Goal: Task Accomplishment & Management: Complete application form

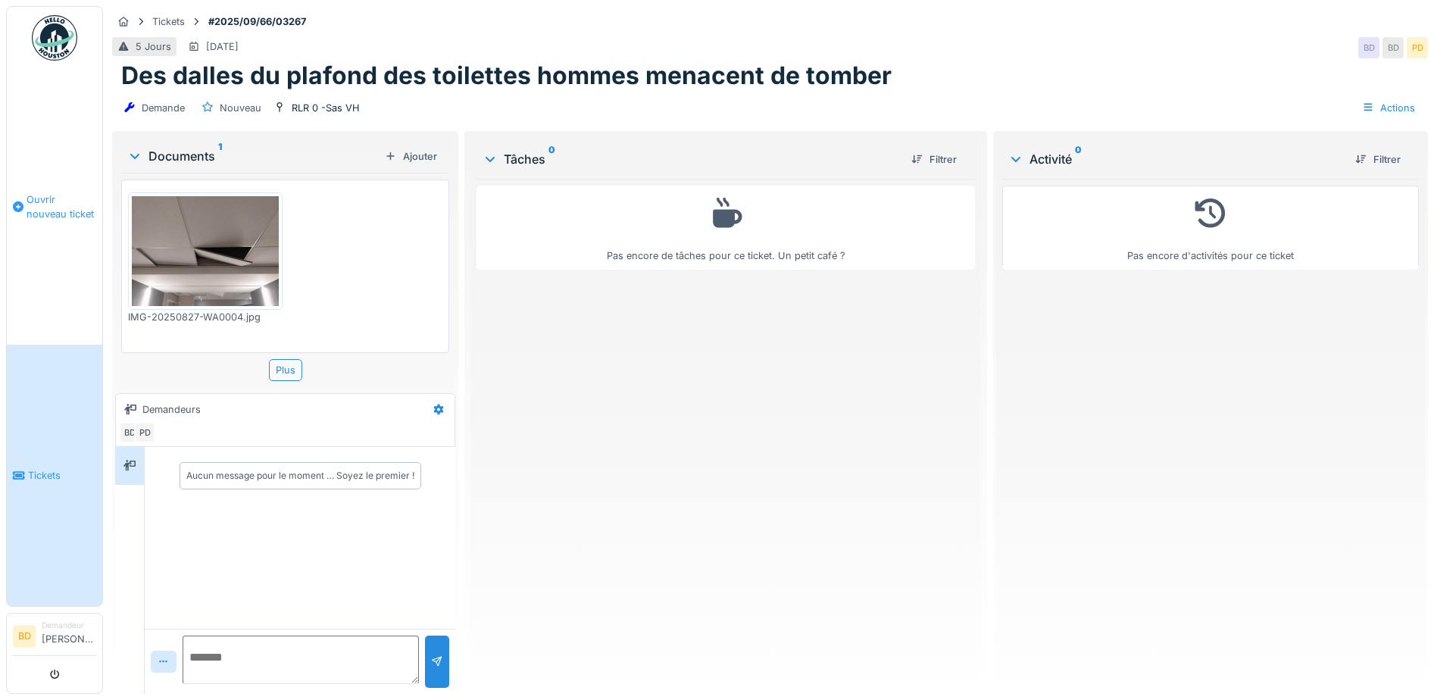
click at [48, 233] on link "Ouvrir nouveau ticket" at bounding box center [54, 207] width 95 height 276
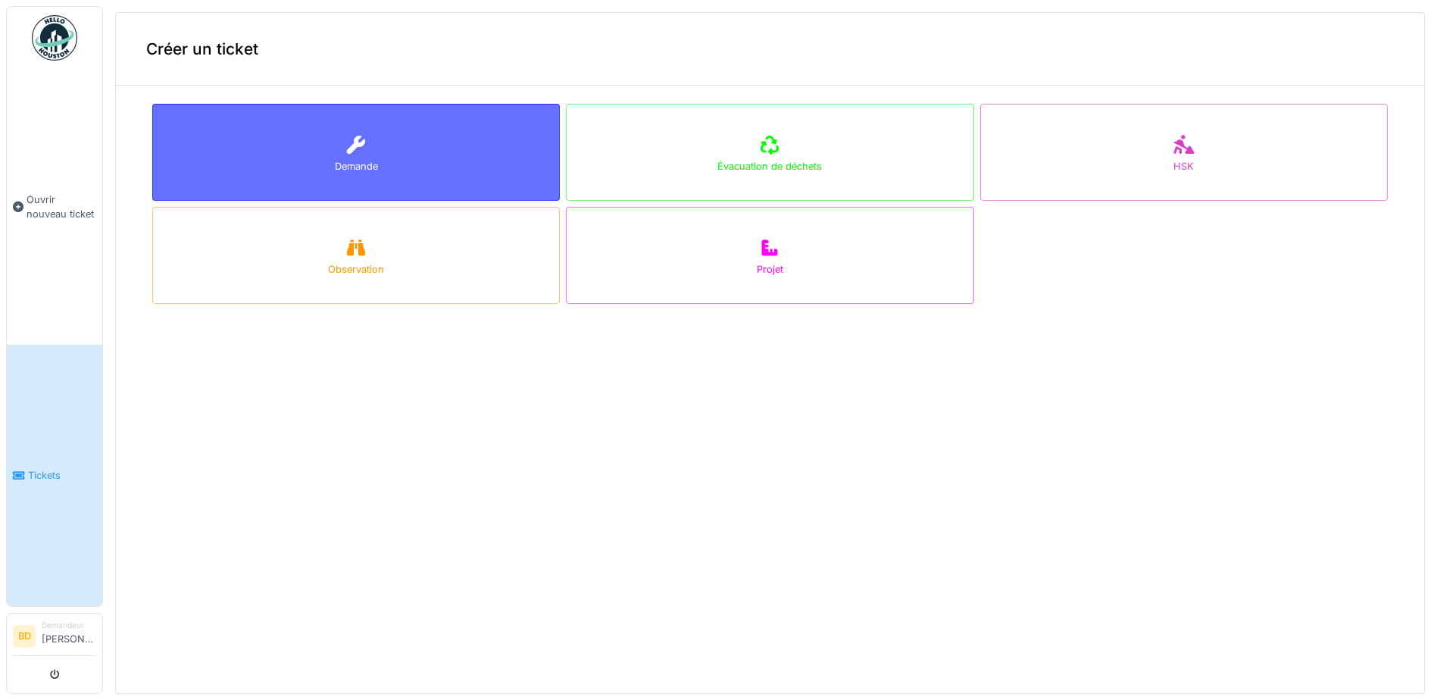
click at [342, 129] on div "Demande" at bounding box center [356, 152] width 408 height 97
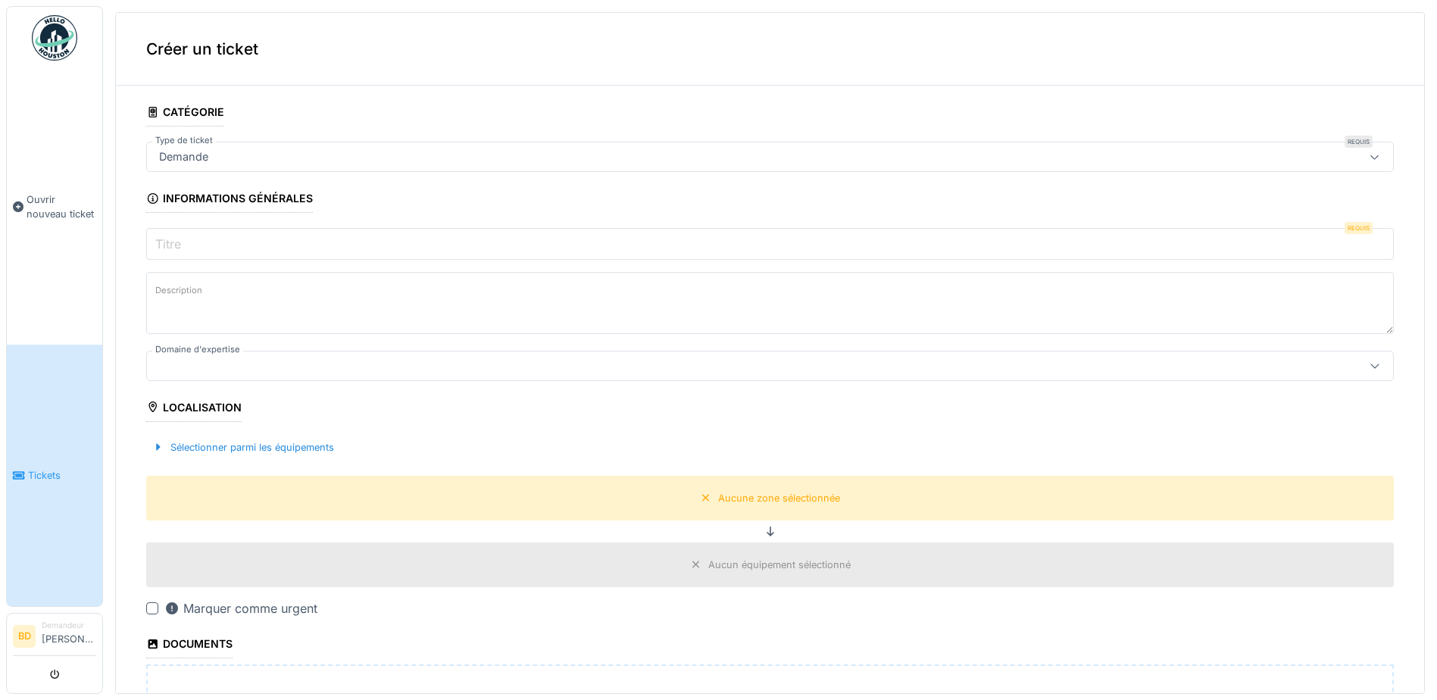
click at [370, 235] on input "Titre" at bounding box center [770, 244] width 1248 height 32
type input "*"
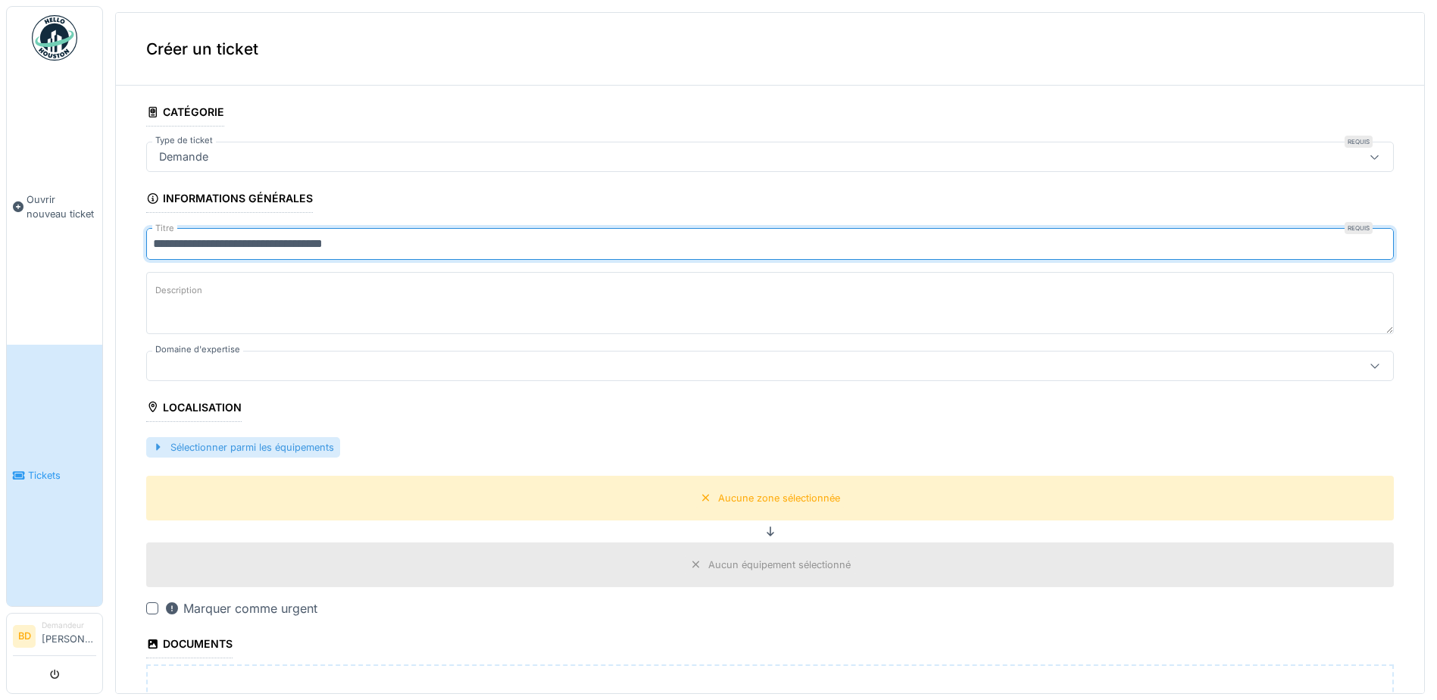
type input "**********"
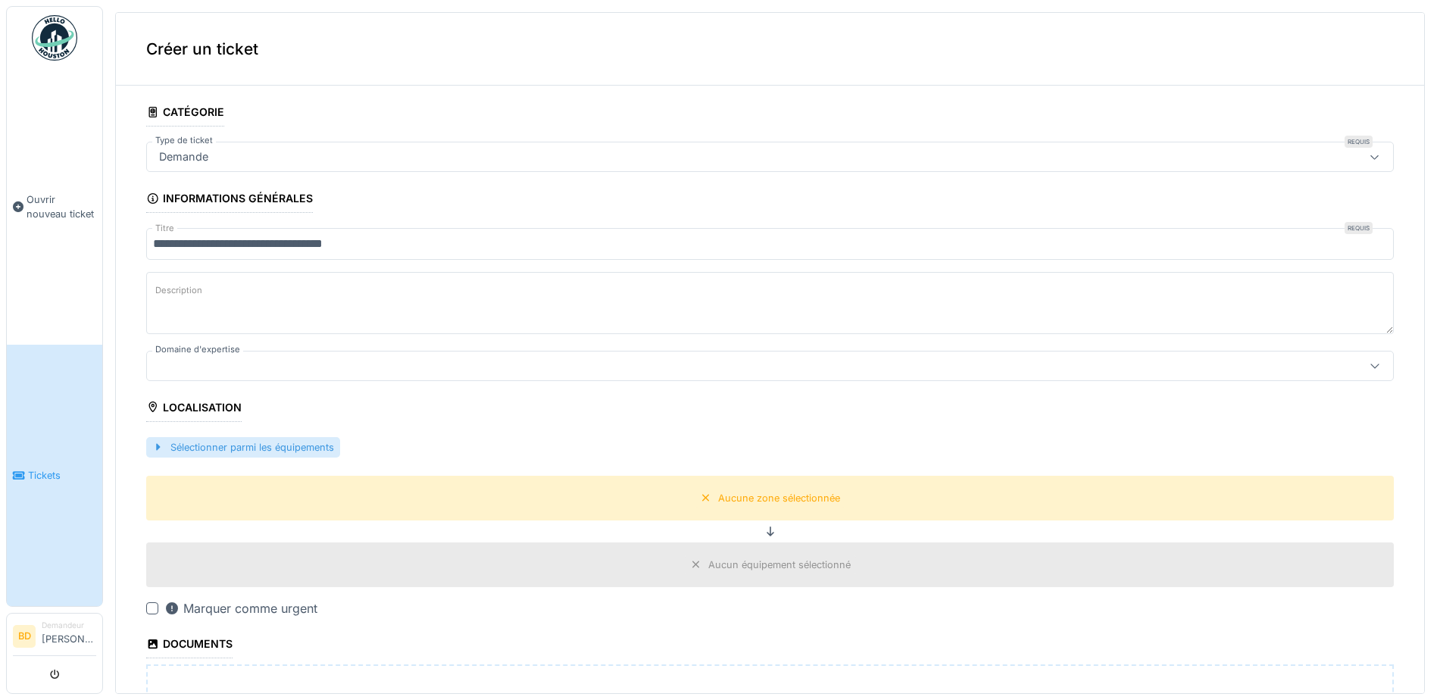
click at [162, 448] on div at bounding box center [158, 447] width 12 height 14
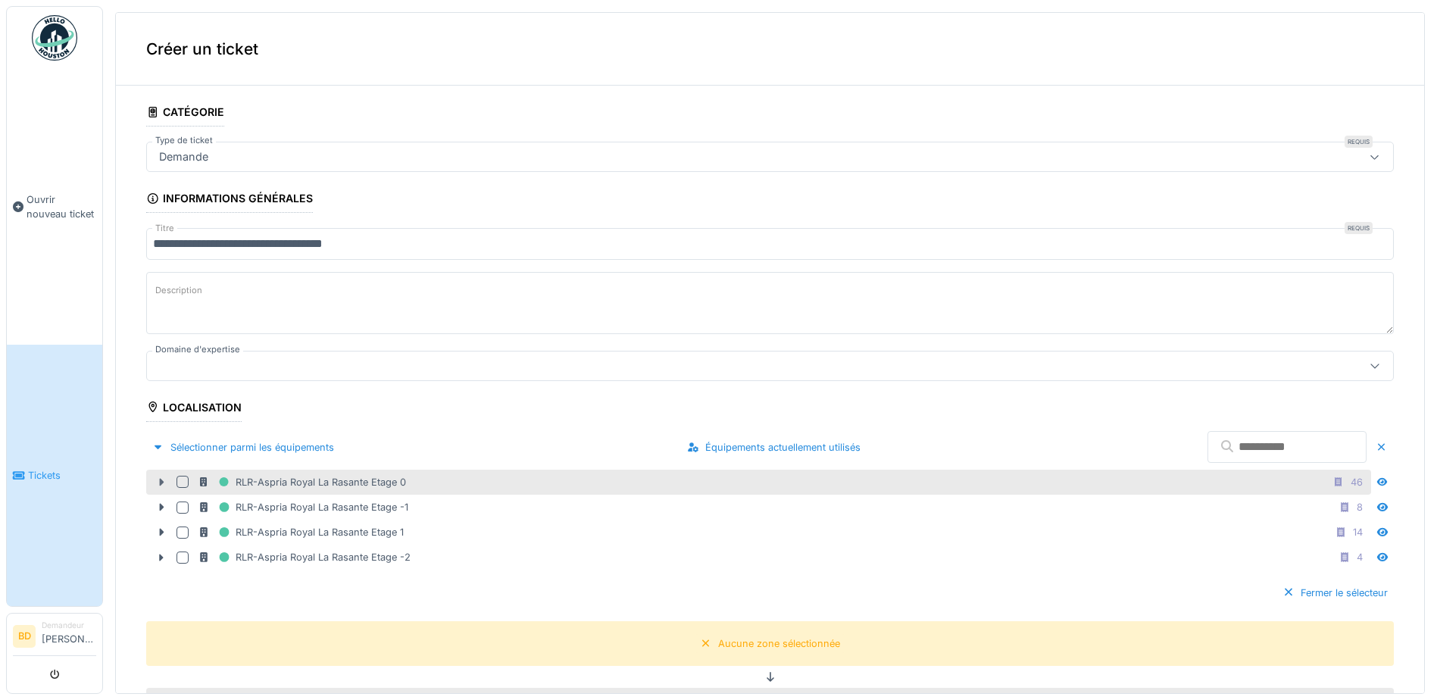
click at [159, 481] on icon at bounding box center [161, 482] width 12 height 10
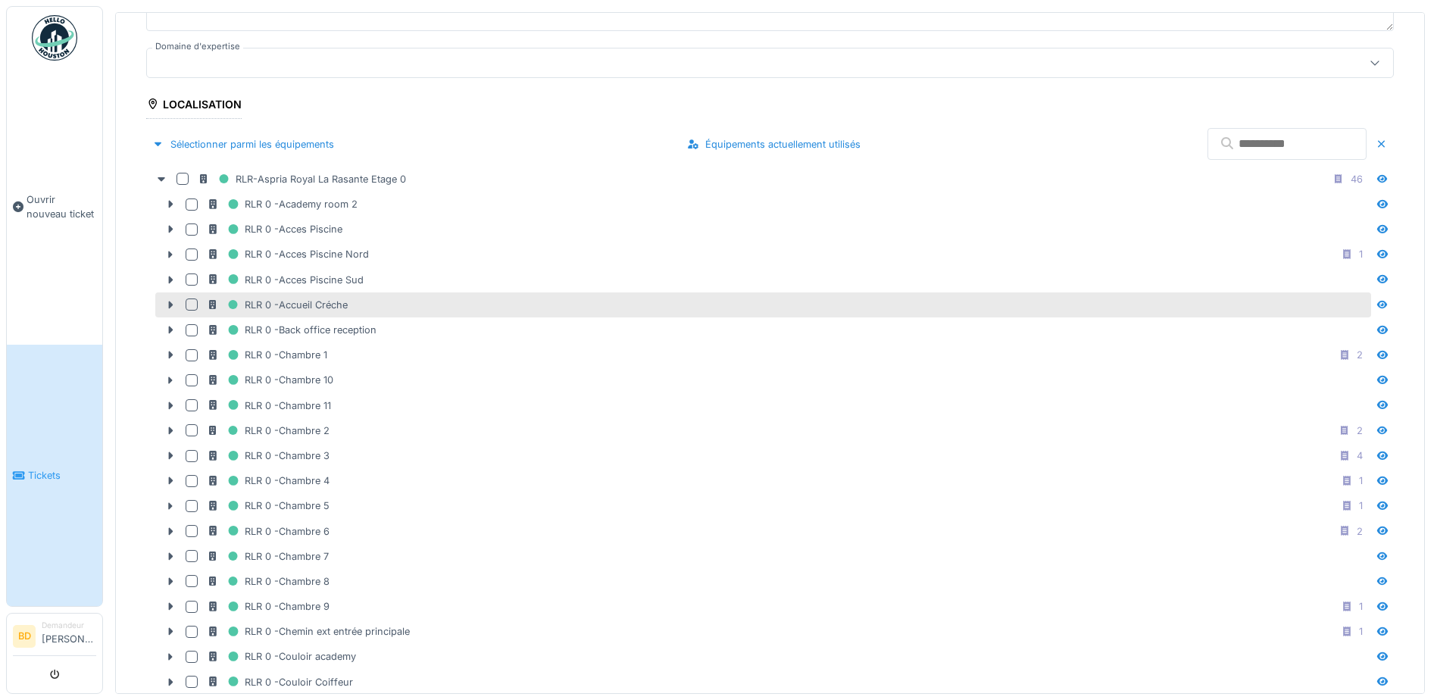
scroll to position [455, 0]
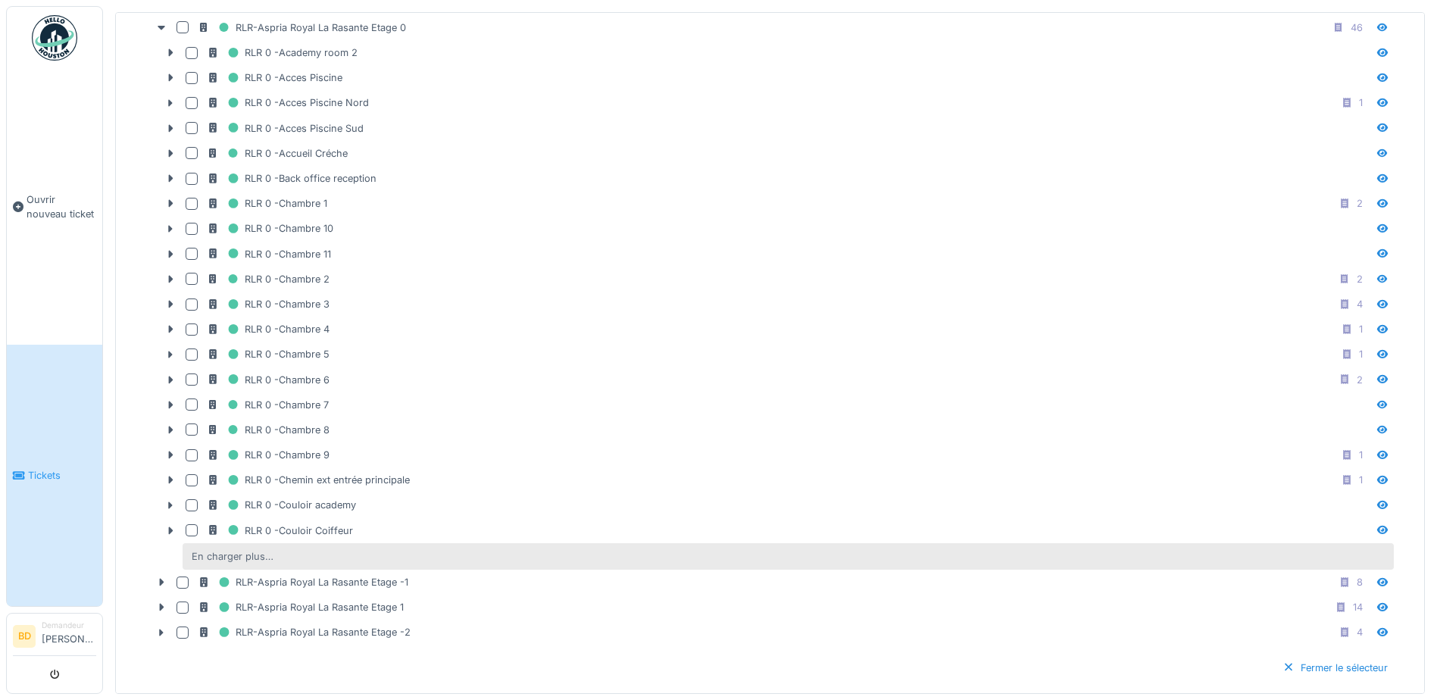
click at [208, 554] on div "En charger plus…" at bounding box center [233, 556] width 94 height 20
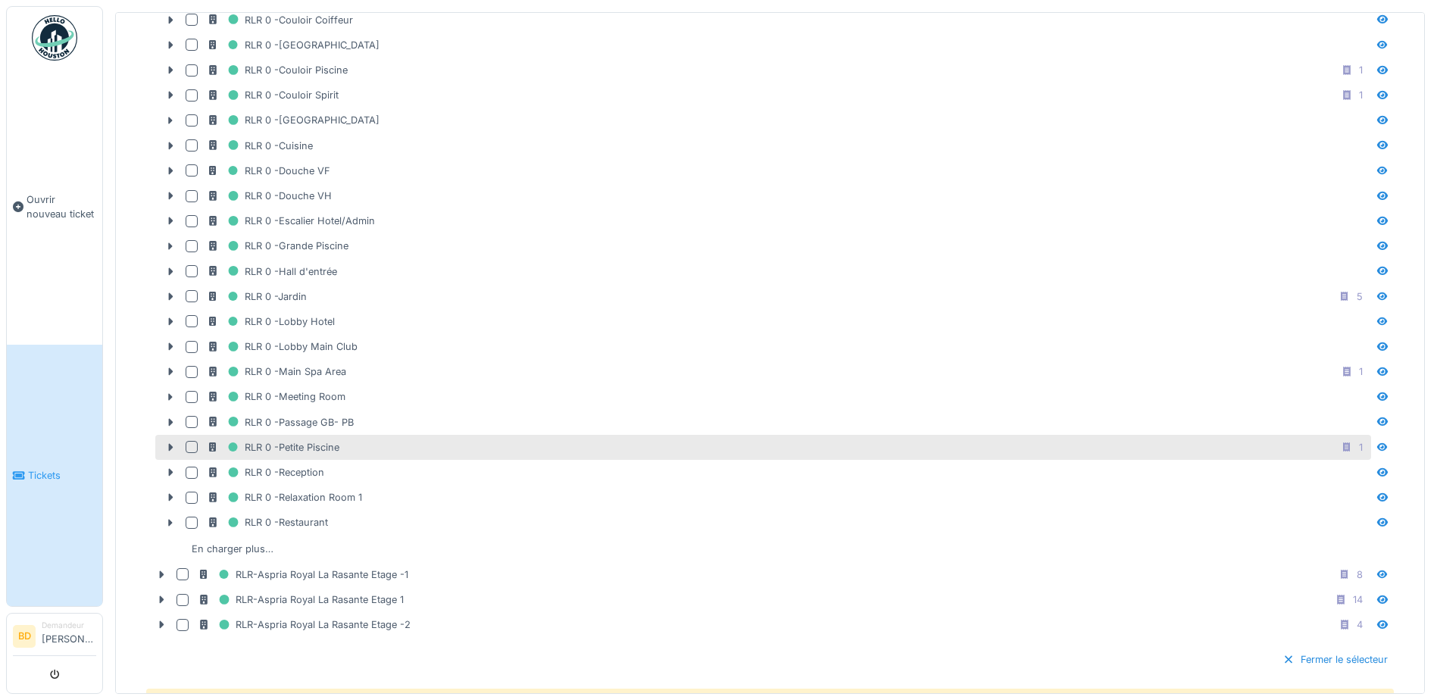
scroll to position [1136, 0]
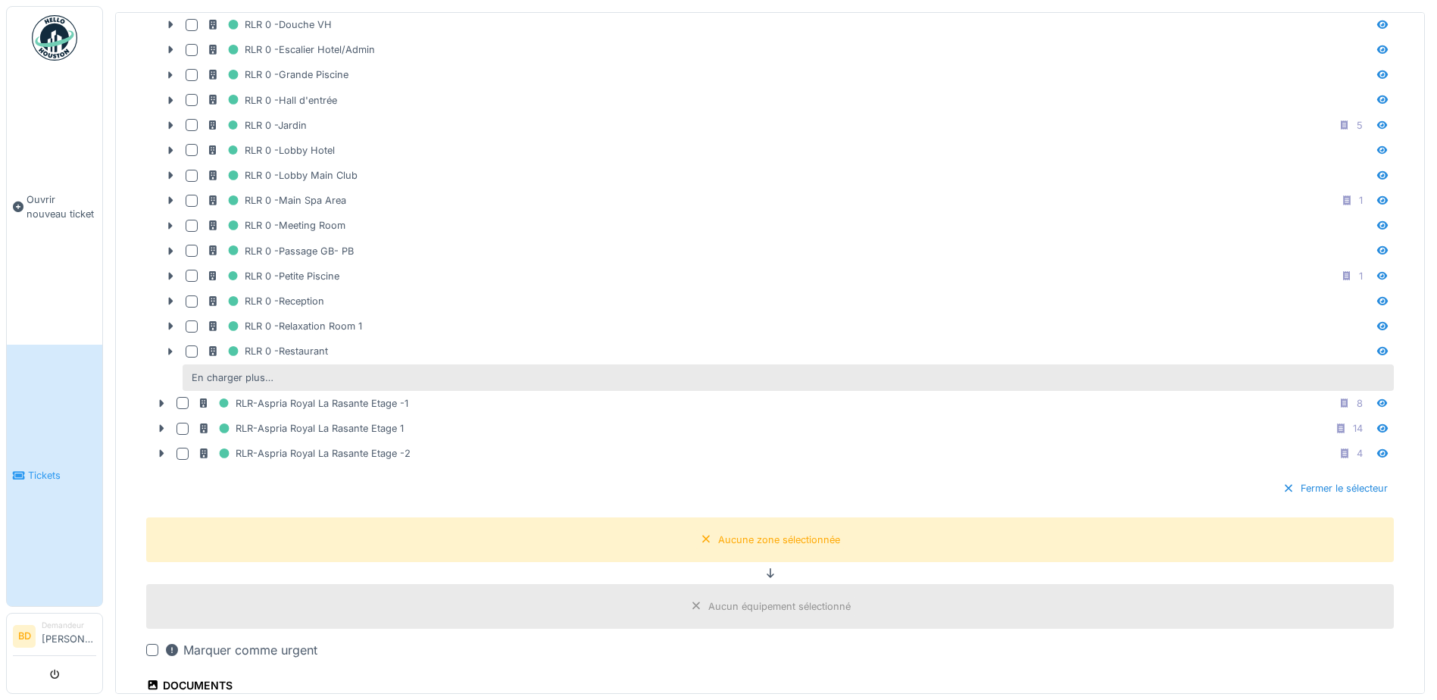
click at [295, 378] on div "En charger plus…" at bounding box center [788, 377] width 1211 height 27
click at [301, 381] on div "En charger plus…" at bounding box center [788, 377] width 1211 height 27
click at [272, 367] on div "En charger plus…" at bounding box center [233, 377] width 94 height 20
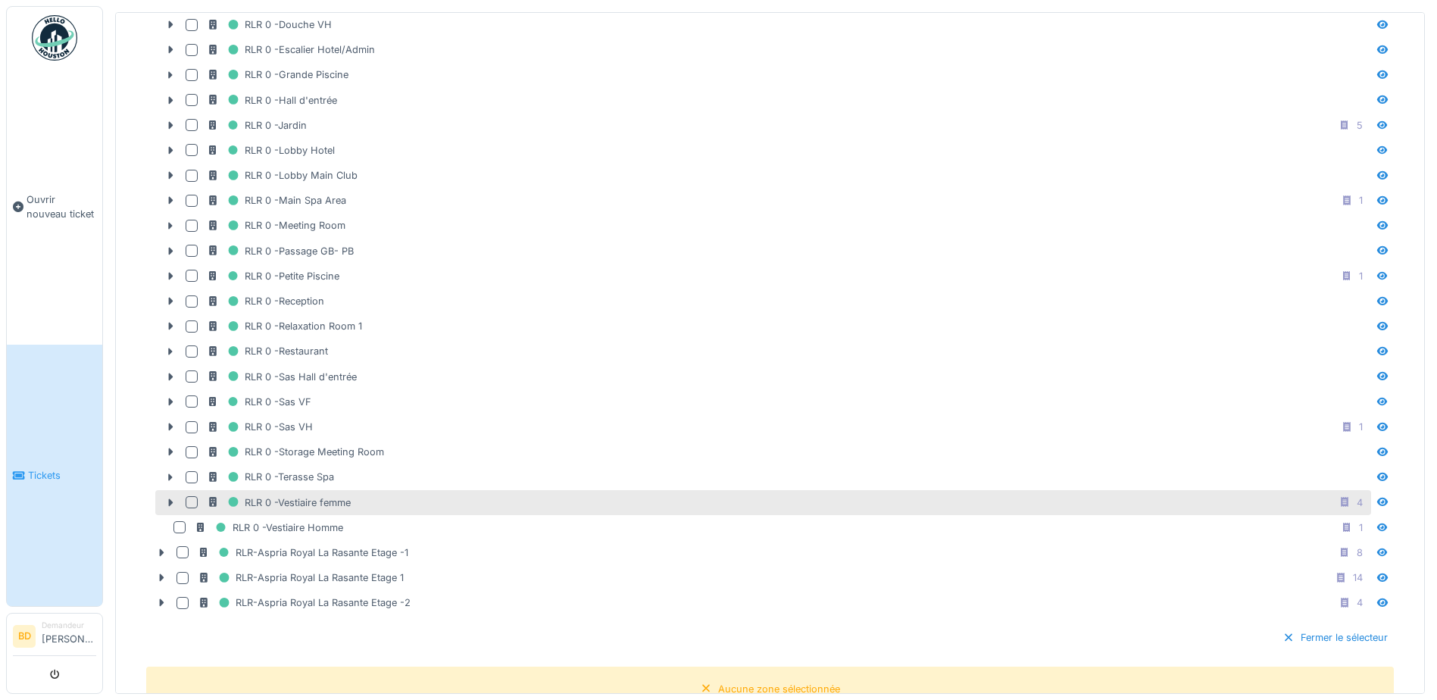
click at [190, 498] on div at bounding box center [192, 502] width 12 height 12
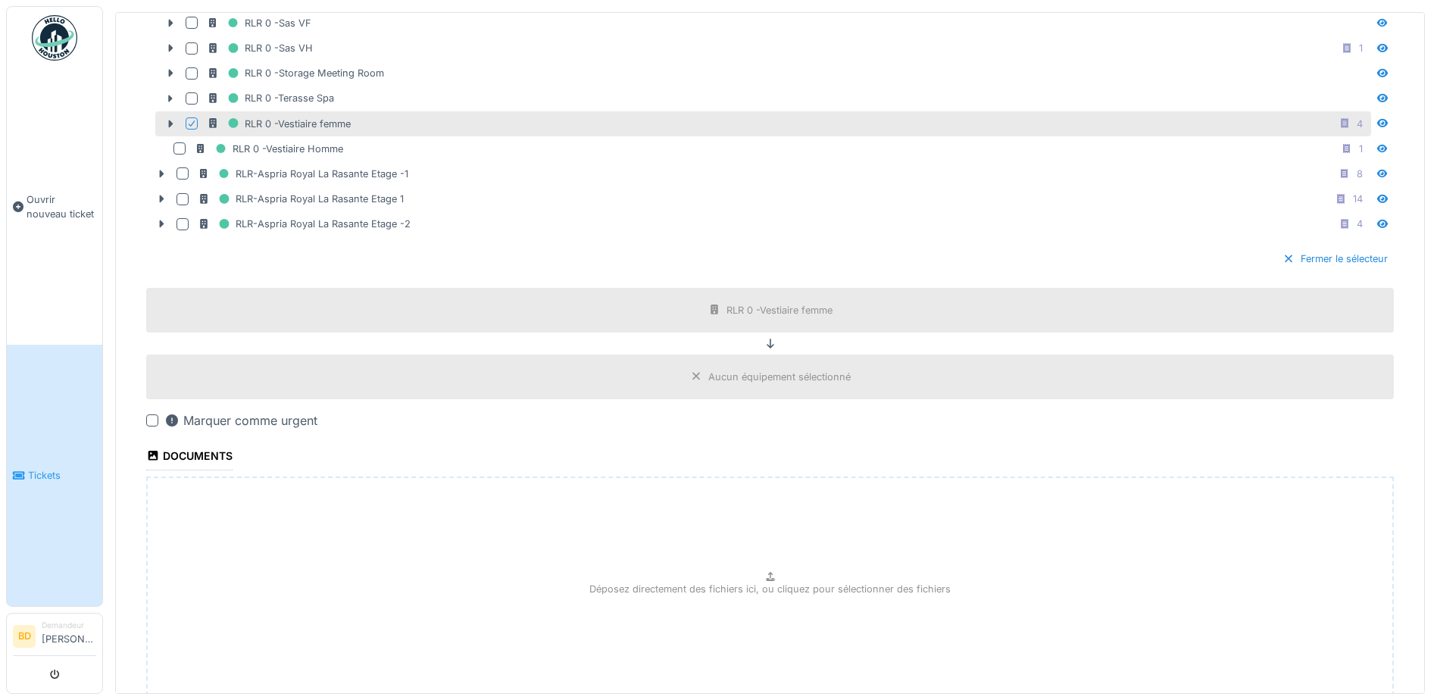
scroll to position [1624, 0]
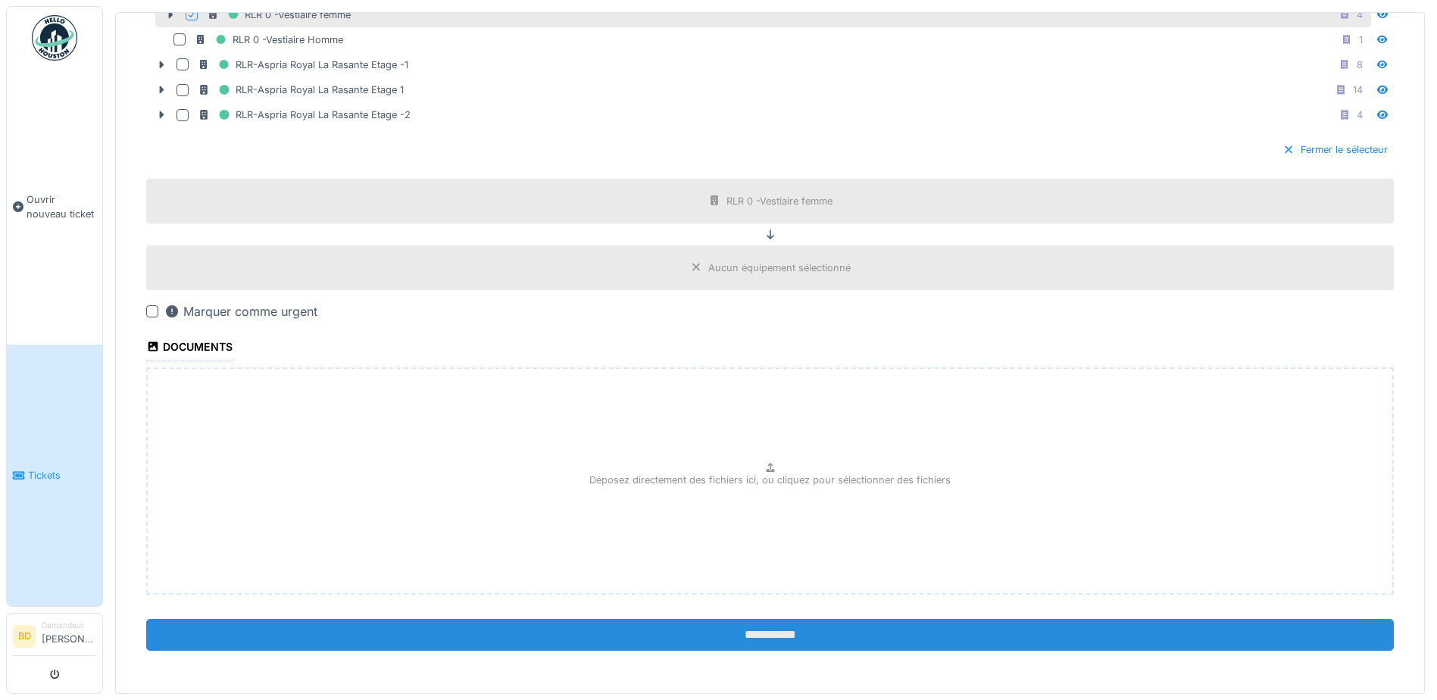
click at [748, 628] on input "**********" at bounding box center [770, 635] width 1248 height 32
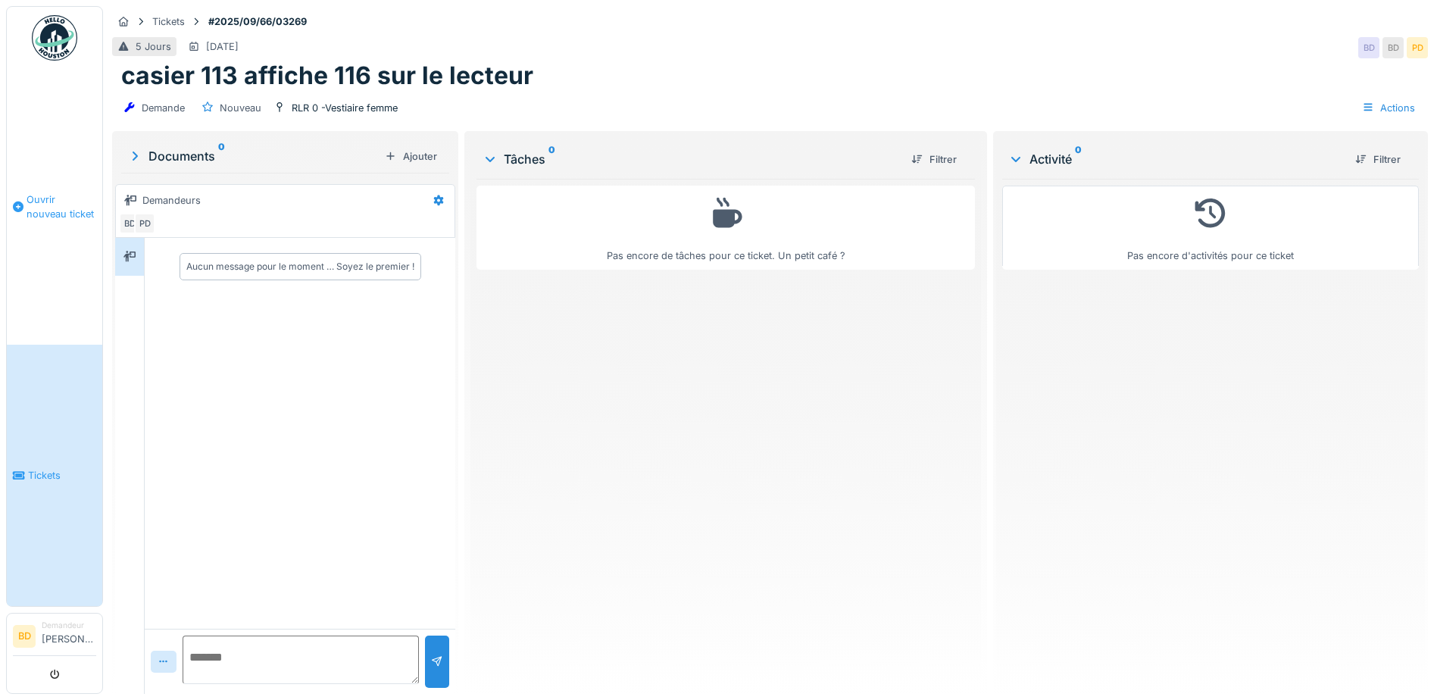
click at [65, 211] on span "Ouvrir nouveau ticket" at bounding box center [62, 206] width 70 height 29
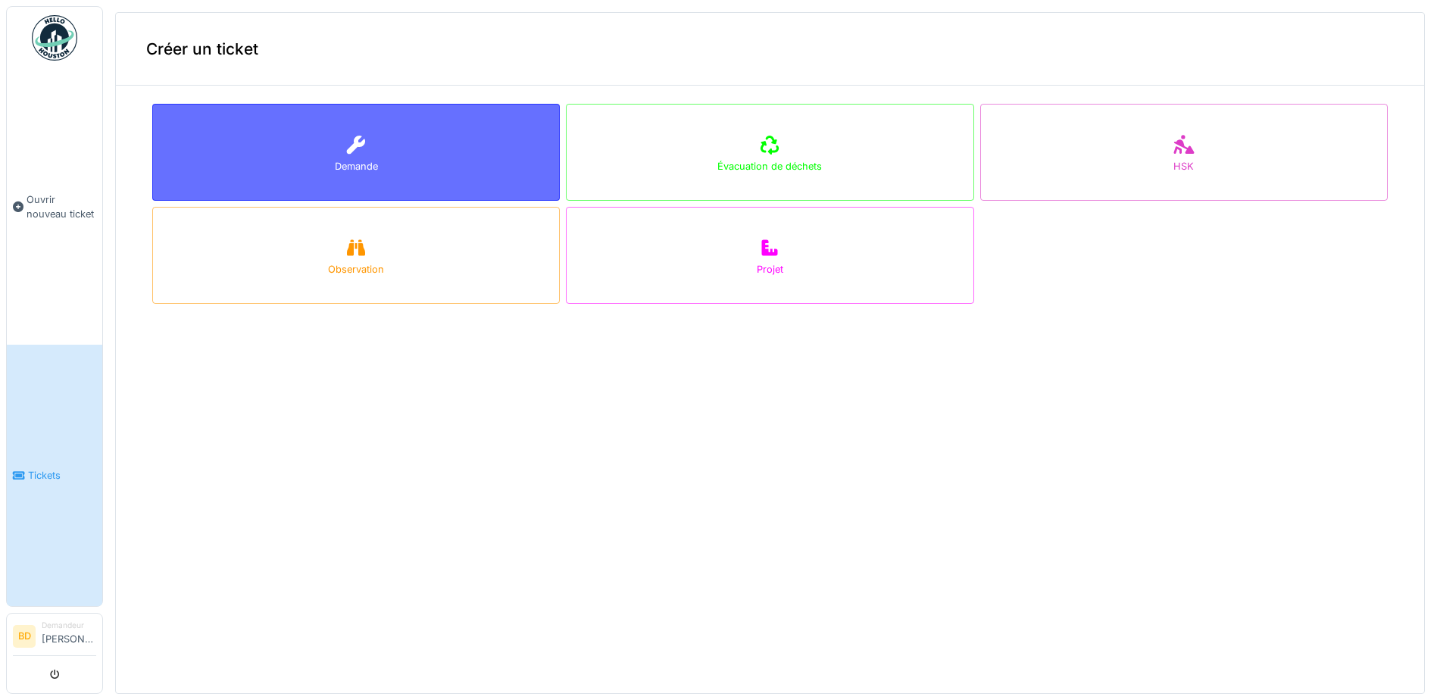
click at [386, 160] on div "Demande" at bounding box center [356, 152] width 408 height 97
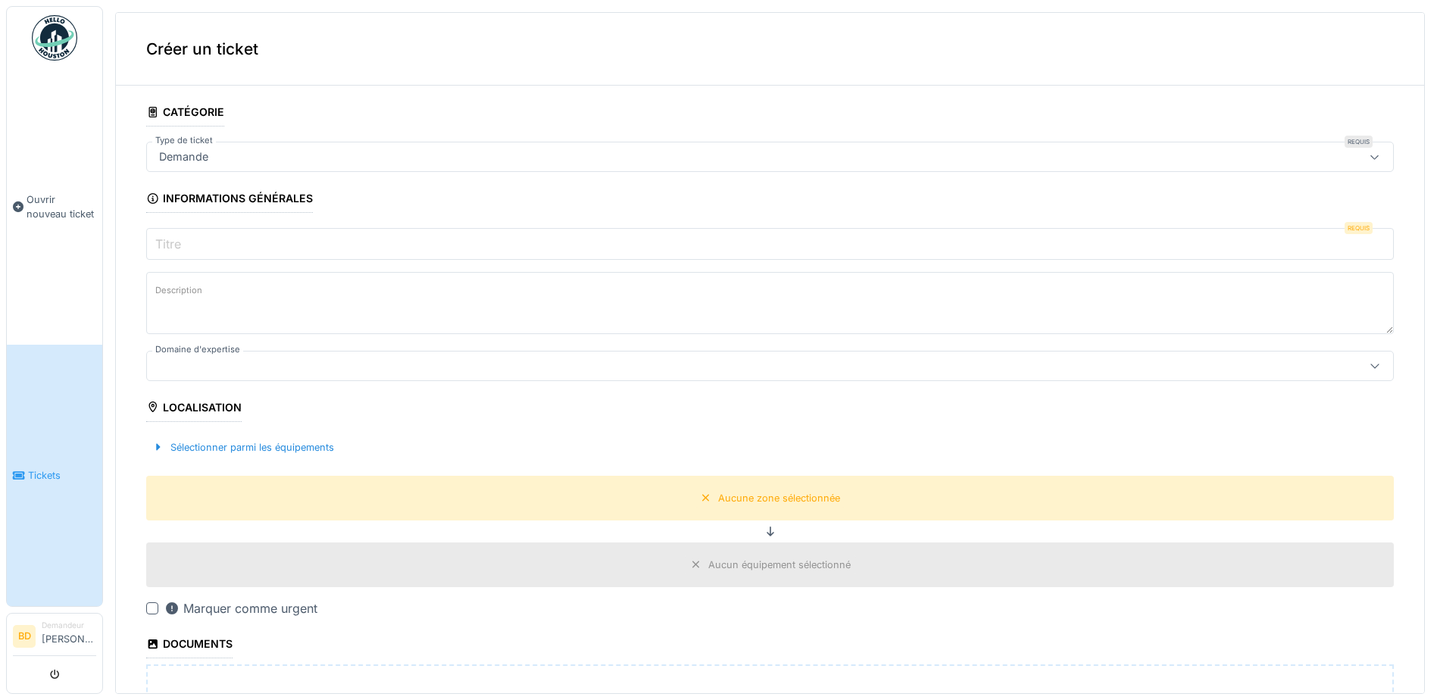
click at [317, 231] on input "Titre" at bounding box center [770, 244] width 1248 height 32
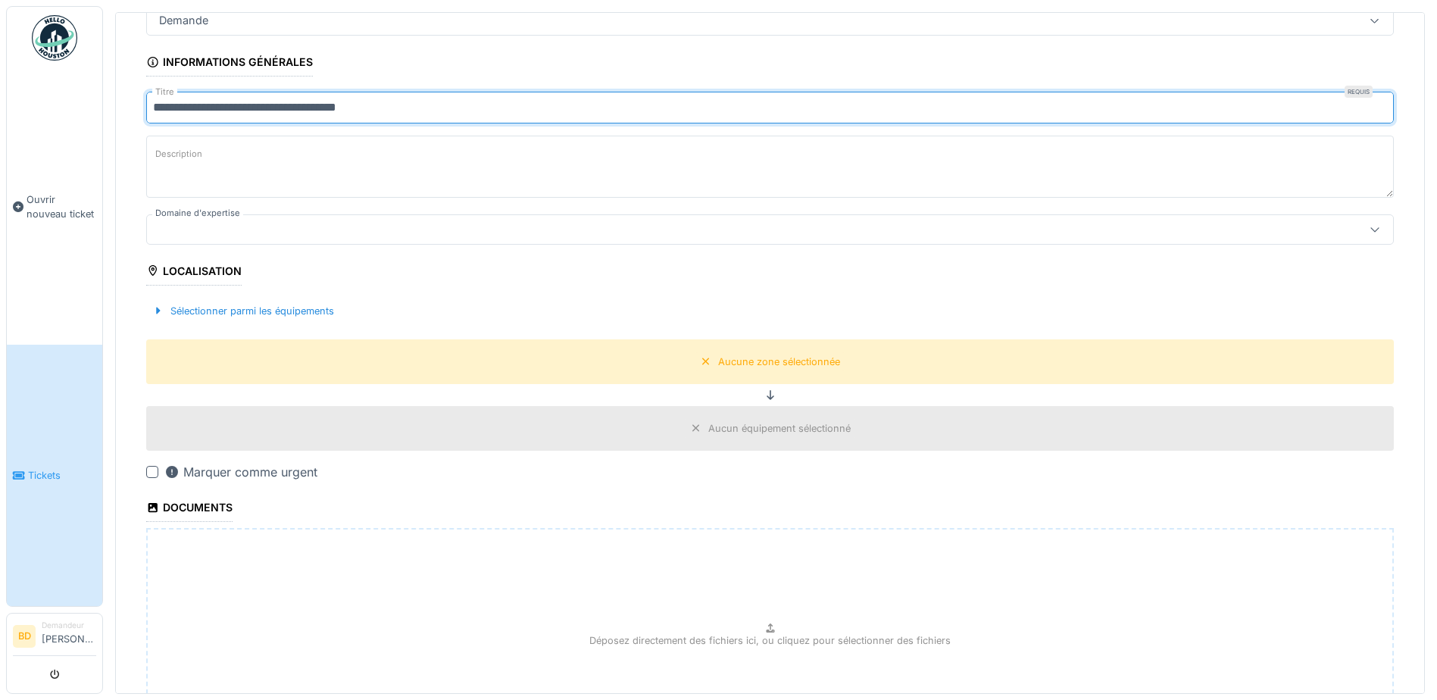
scroll to position [152, 0]
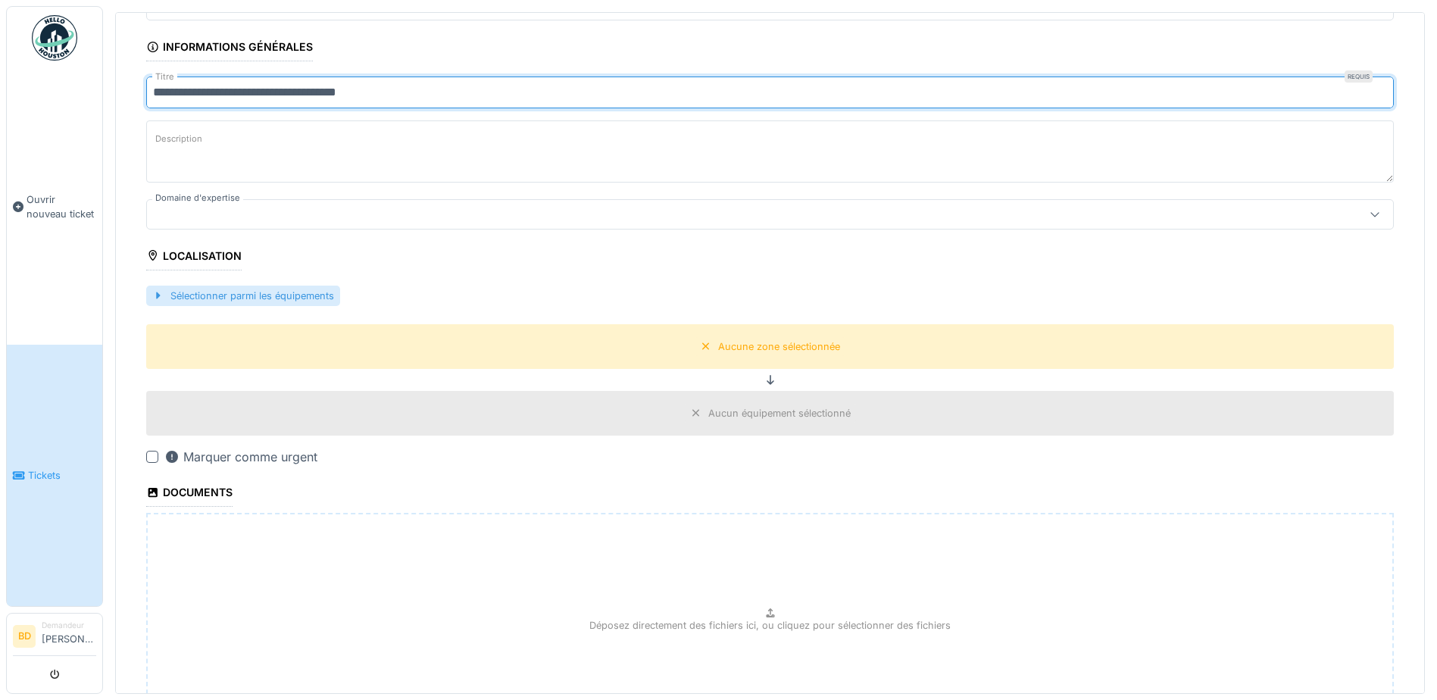
type input "**********"
click at [169, 289] on div "Sélectionner parmi les équipements" at bounding box center [243, 296] width 194 height 20
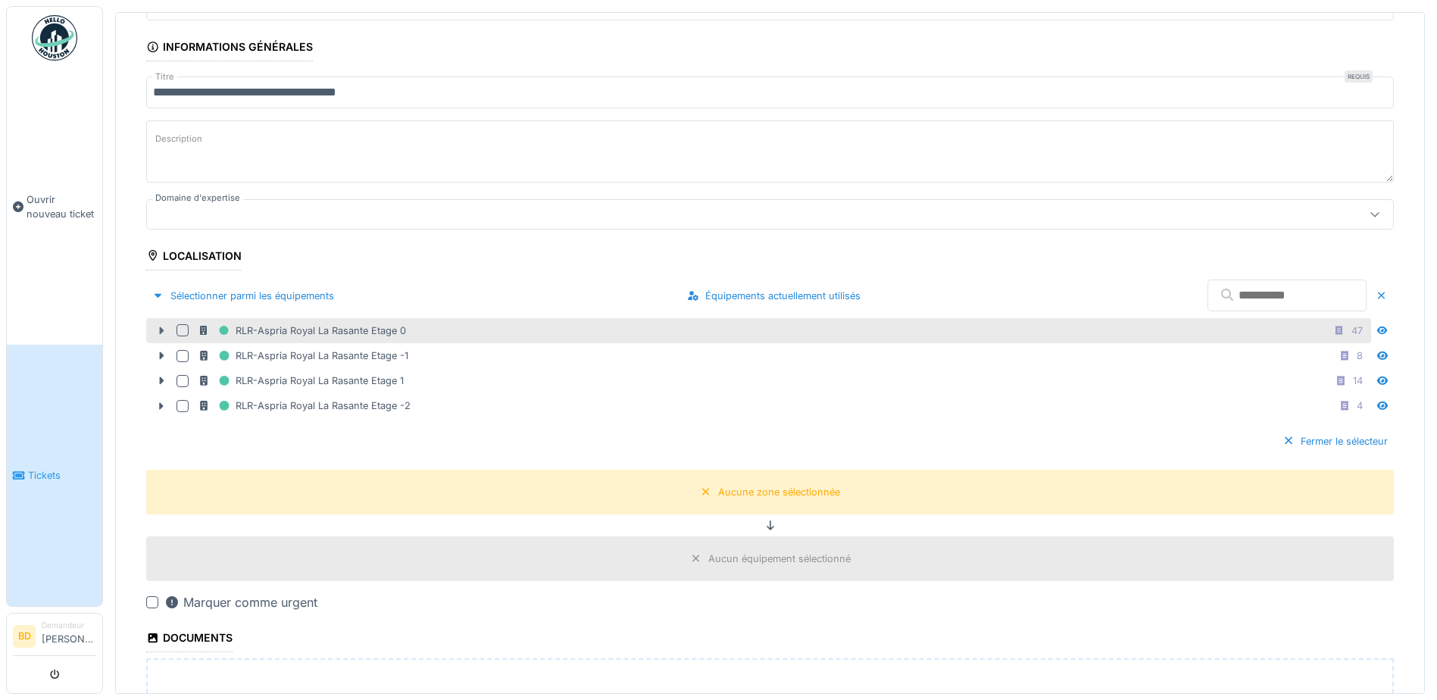
click at [161, 331] on icon at bounding box center [162, 331] width 5 height 8
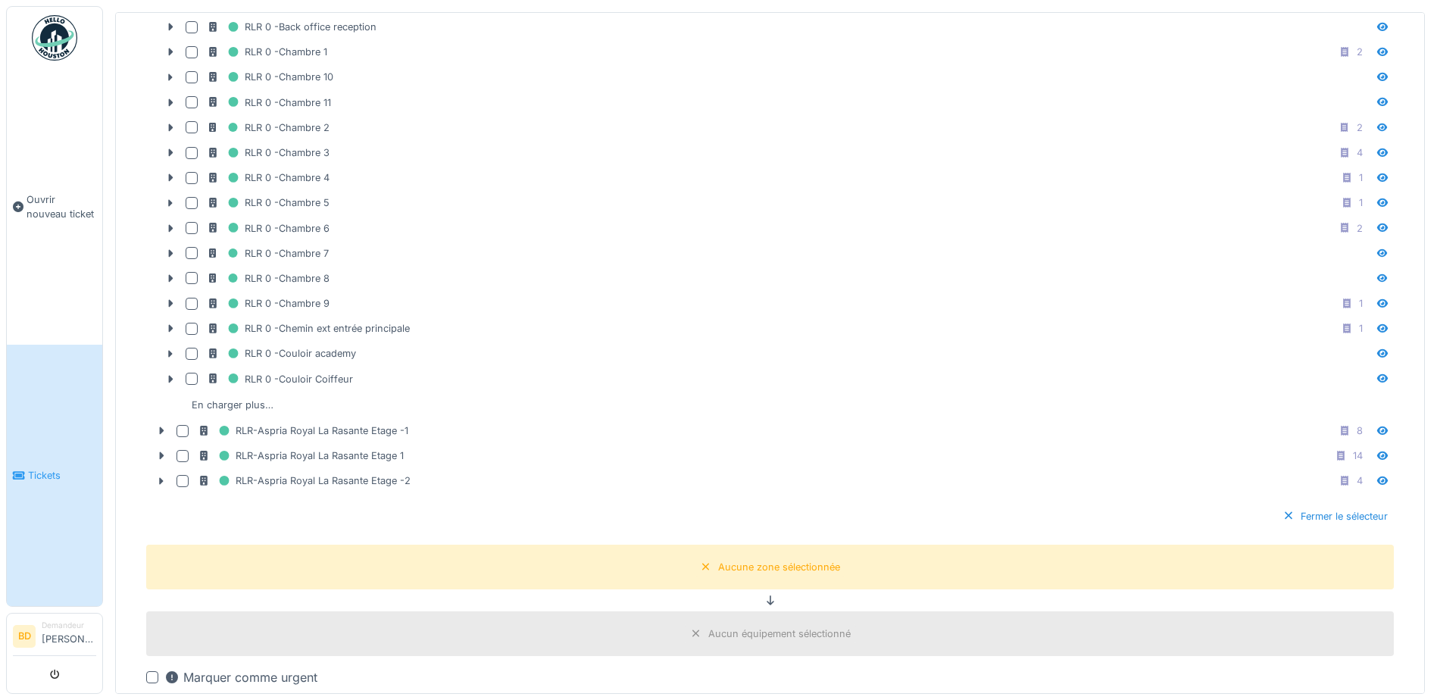
scroll to position [833, 0]
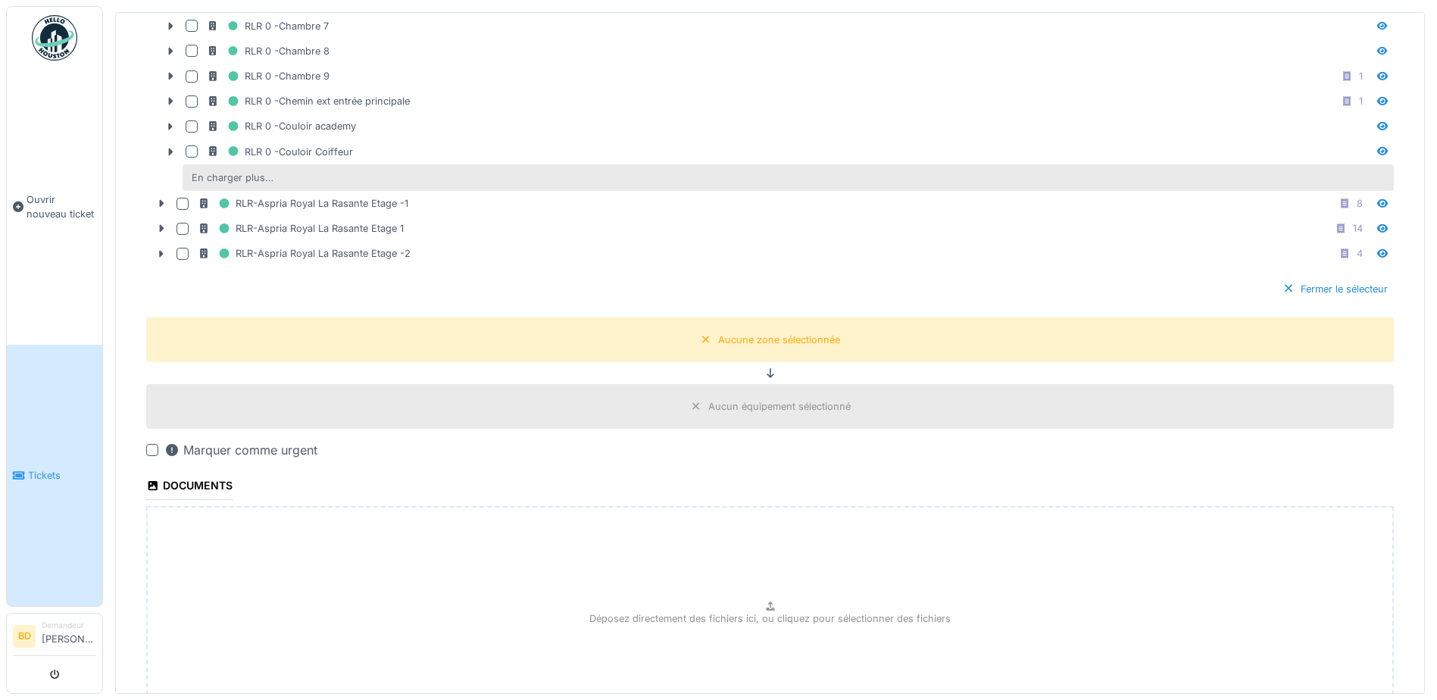
click at [217, 169] on div "En charger plus…" at bounding box center [233, 177] width 94 height 20
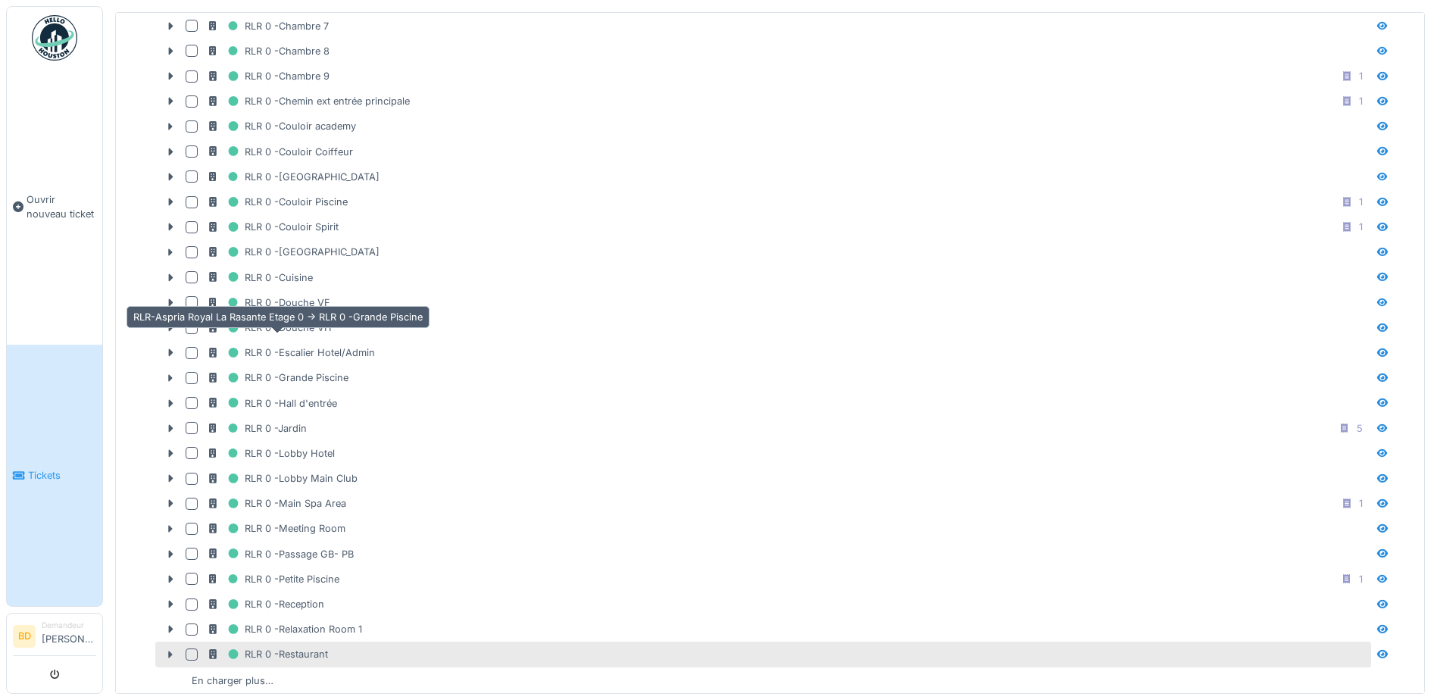
scroll to position [1136, 0]
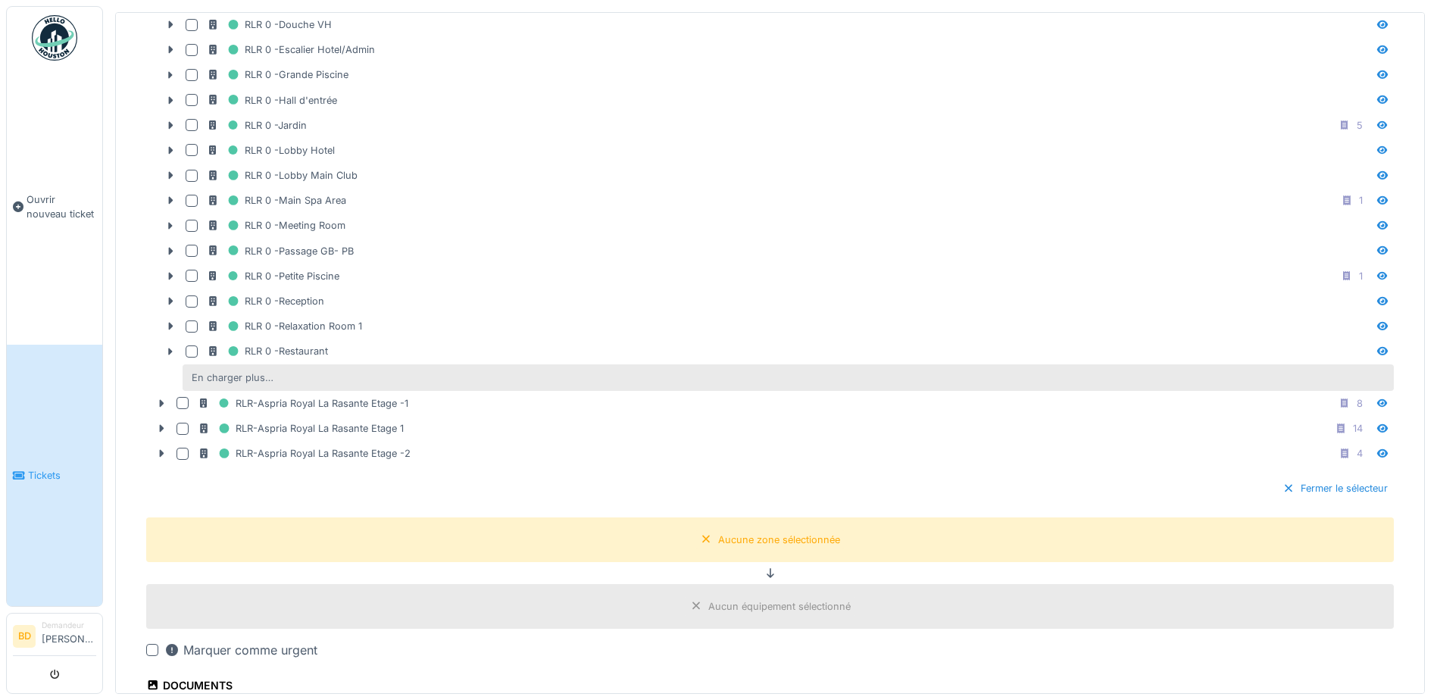
click at [254, 380] on div "En charger plus…" at bounding box center [233, 377] width 94 height 20
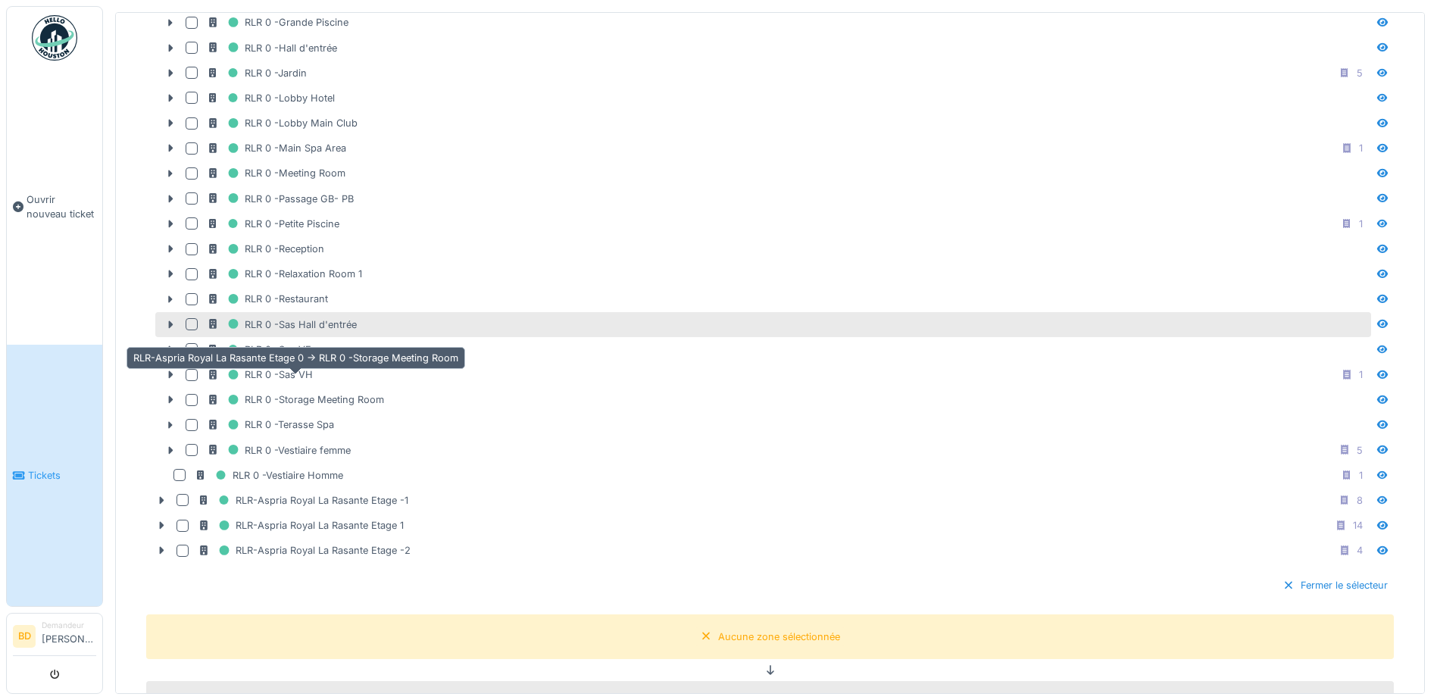
scroll to position [1212, 0]
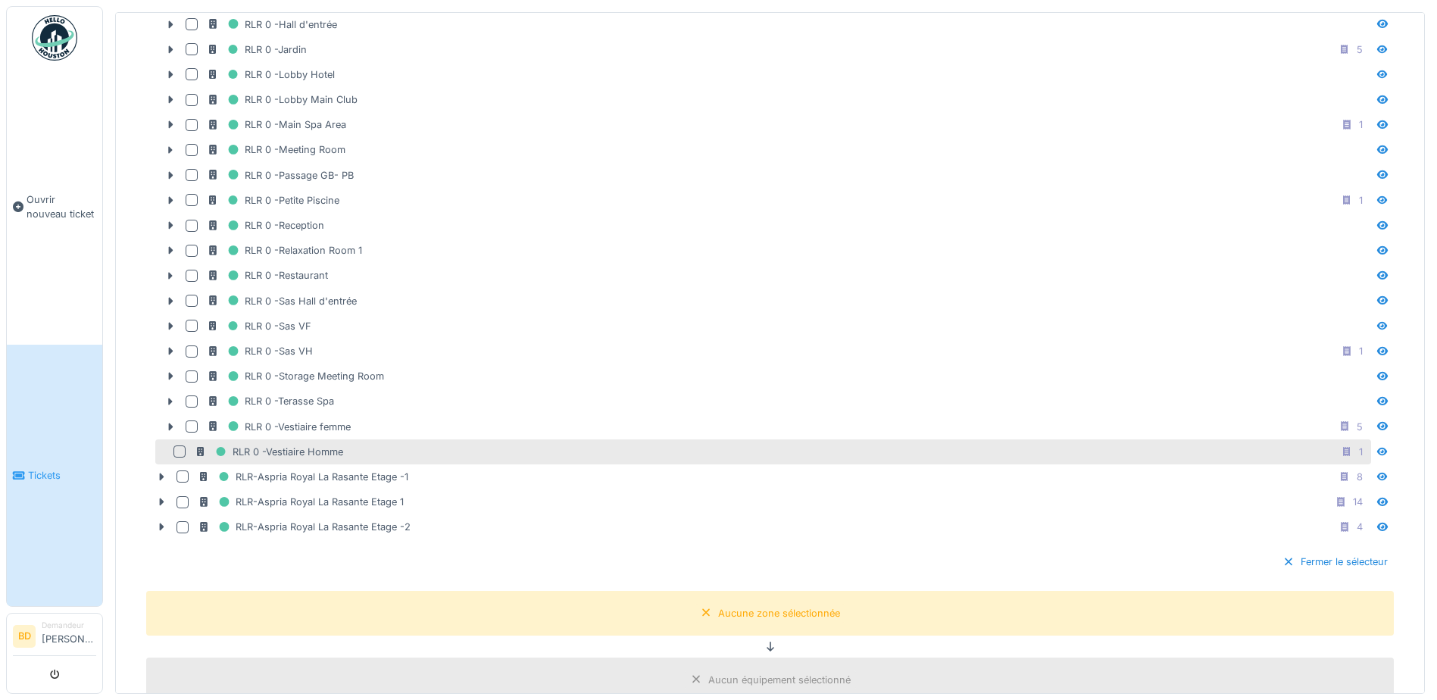
click at [180, 452] on div at bounding box center [179, 451] width 12 height 12
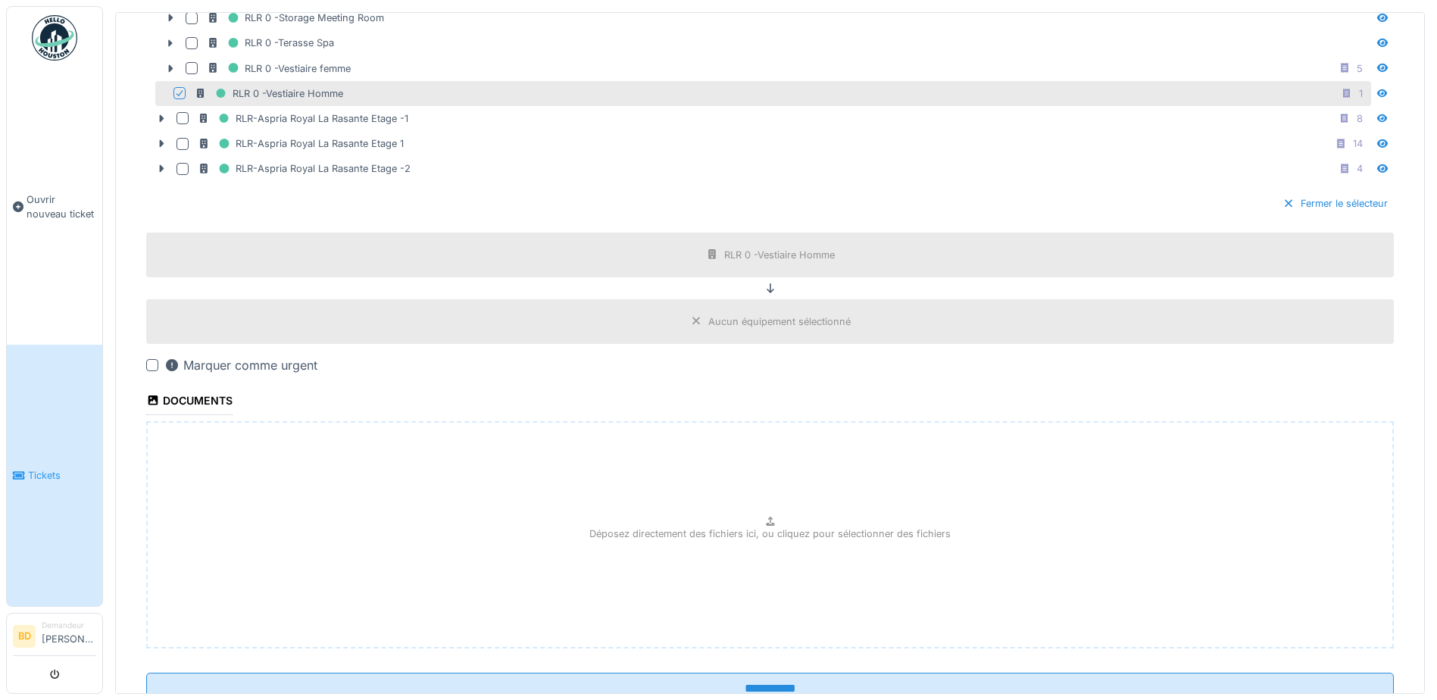
scroll to position [1624, 0]
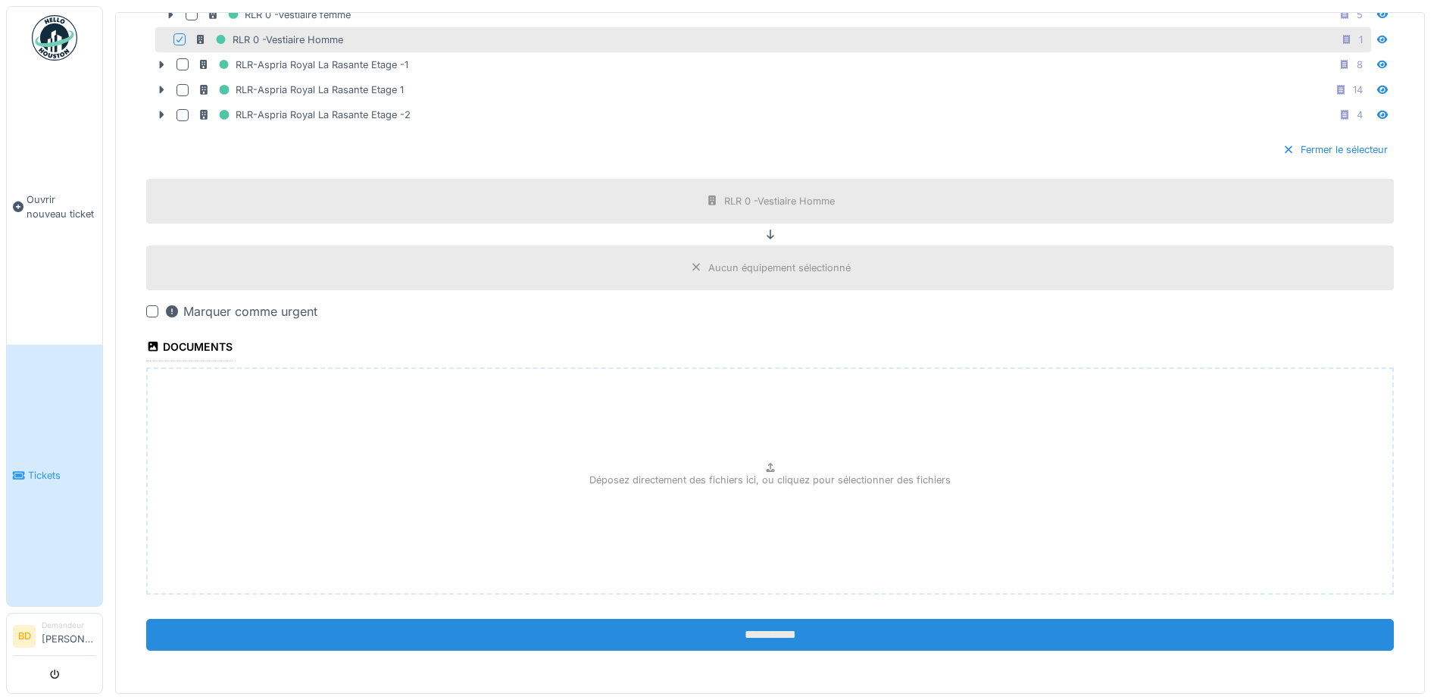
click at [716, 639] on input "**********" at bounding box center [770, 635] width 1248 height 32
